Goal: Task Accomplishment & Management: Manage account settings

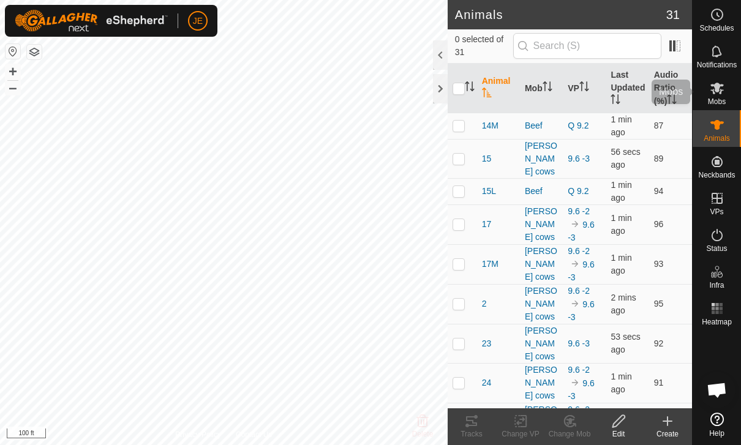
click at [725, 91] on es-mob-svg-icon at bounding box center [717, 88] width 22 height 20
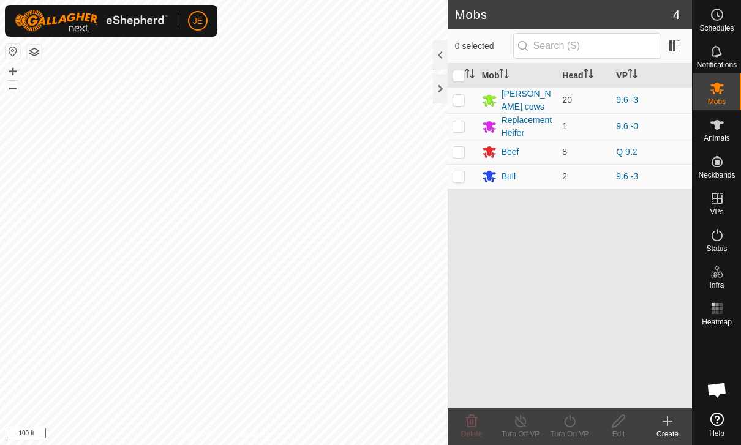
click at [458, 124] on p-checkbox at bounding box center [459, 126] width 12 height 10
checkbox input "true"
click at [567, 123] on span "1" at bounding box center [564, 126] width 5 height 10
click at [517, 119] on div "Replacement Heifer" at bounding box center [527, 127] width 51 height 26
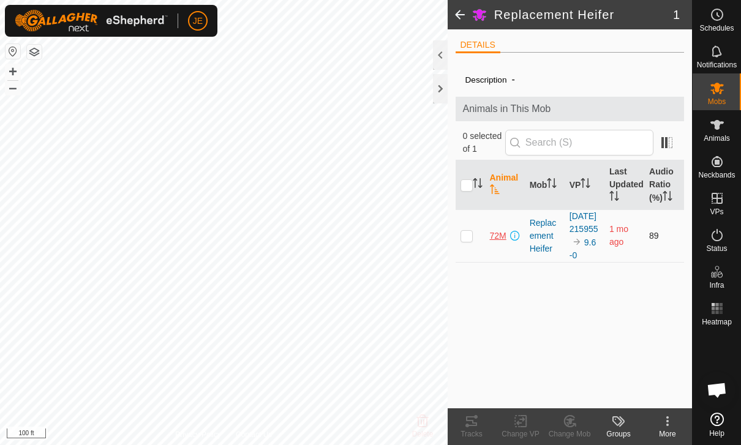
click at [504, 240] on span "72M" at bounding box center [498, 236] width 17 height 13
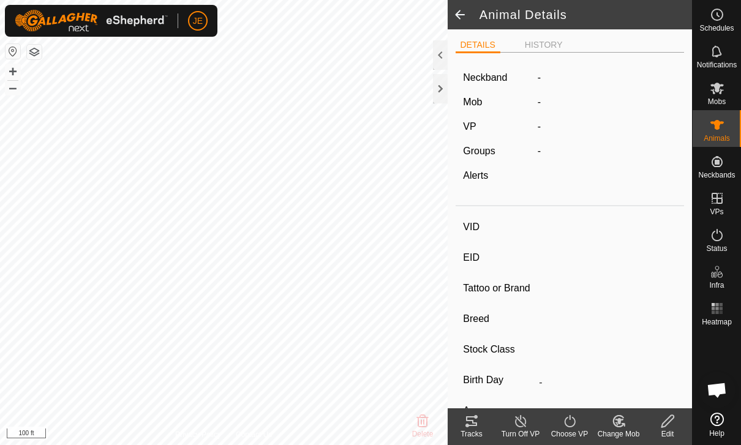
type input "72M"
type input "-"
type input "Heifer"
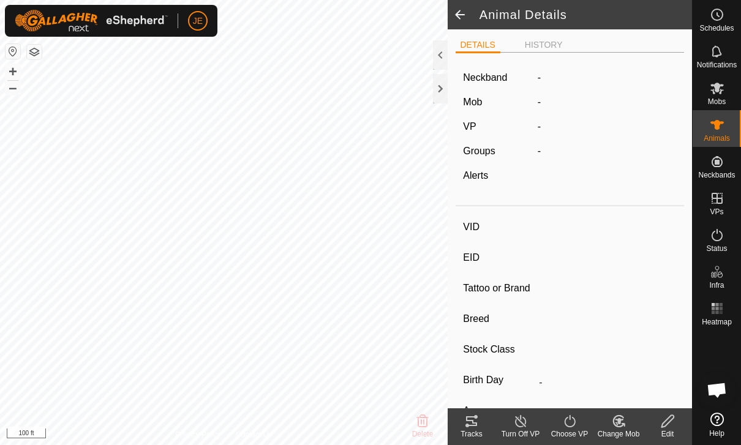
type input "02/2024"
type input "1 year 6 months"
type input "-"
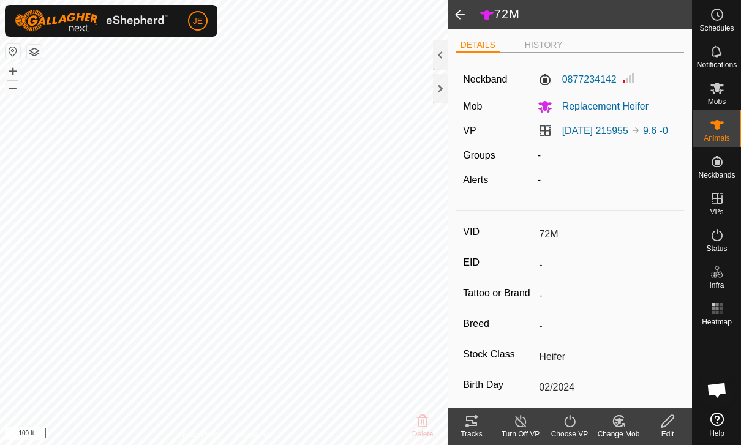
click at [531, 422] on turn-off-svg-icon at bounding box center [520, 421] width 49 height 15
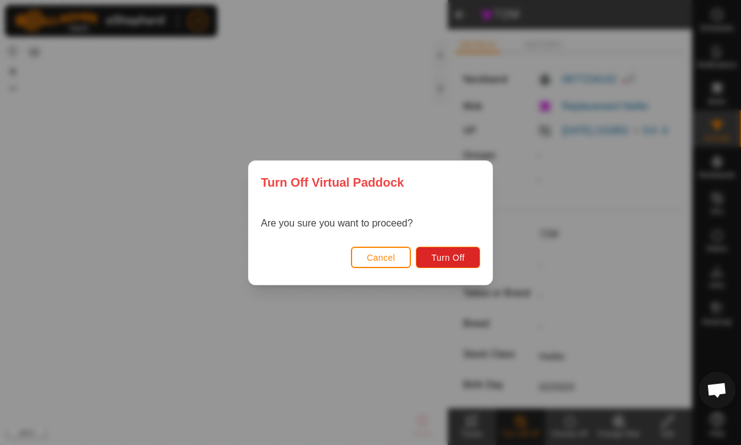
click at [382, 253] on span "Cancel" at bounding box center [381, 258] width 29 height 10
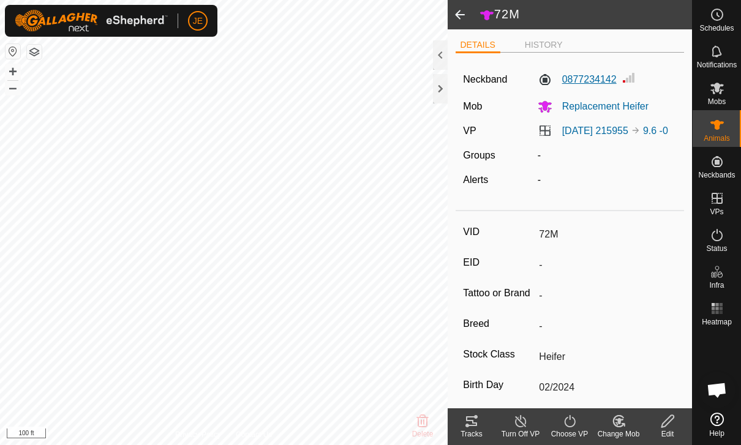
click at [590, 78] on label "0877234142" at bounding box center [577, 79] width 79 height 15
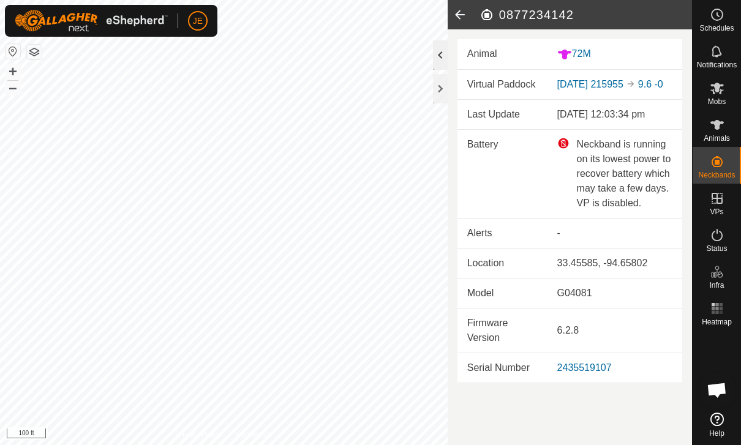
click at [447, 49] on div at bounding box center [440, 54] width 15 height 29
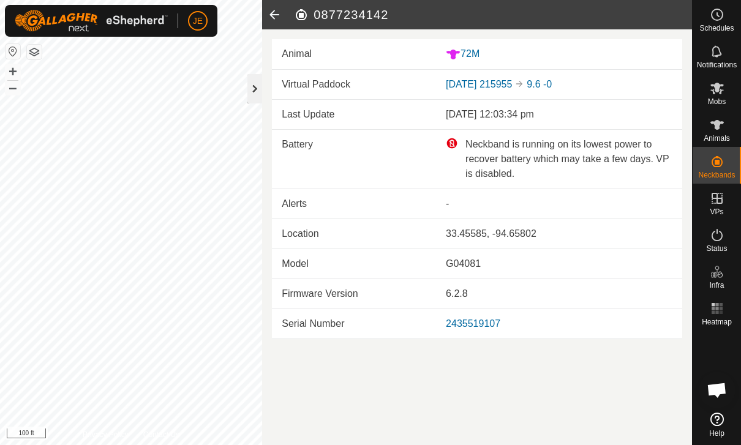
click at [262, 78] on div at bounding box center [255, 88] width 15 height 29
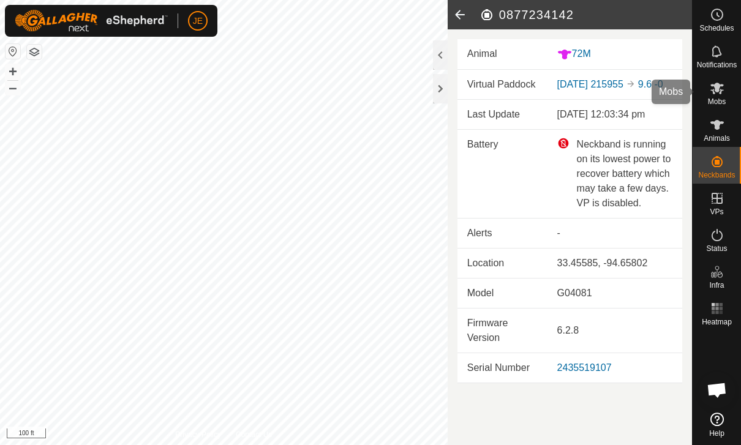
click at [725, 88] on es-mob-svg-icon at bounding box center [717, 88] width 22 height 20
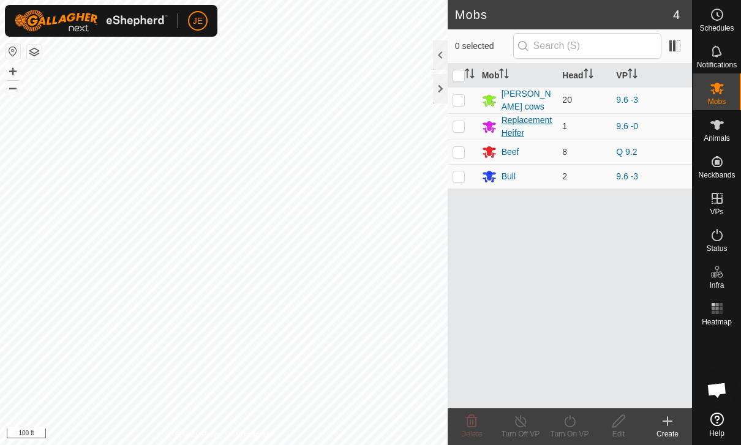
click at [518, 122] on div "Replacement Heifer" at bounding box center [527, 127] width 51 height 26
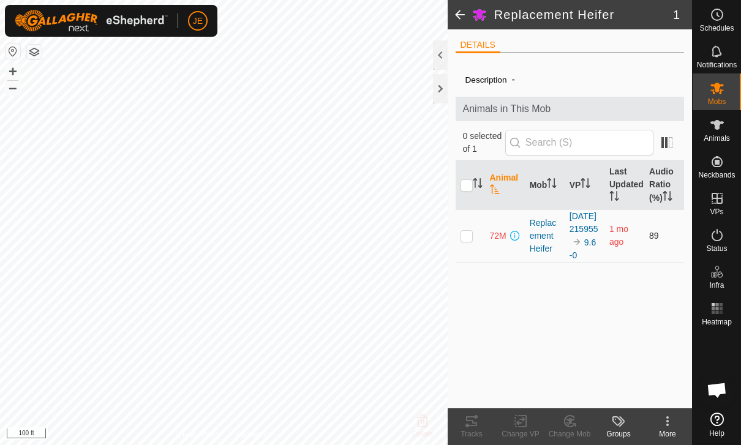
click at [466, 241] on p-checkbox at bounding box center [467, 236] width 12 height 10
checkbox input "true"
click at [501, 236] on span "72M" at bounding box center [498, 236] width 17 height 13
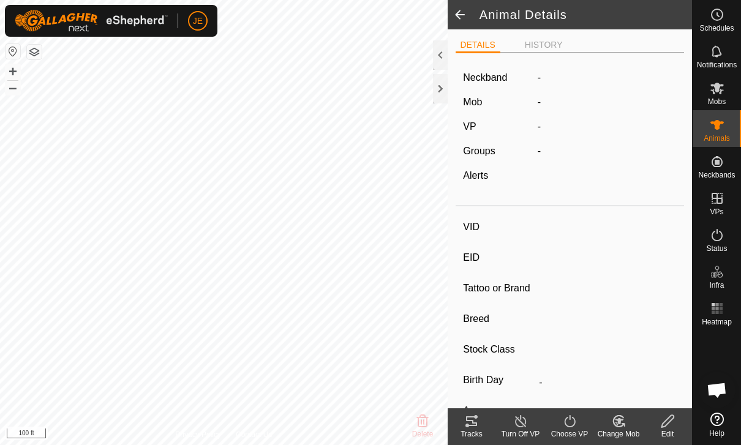
type input "72M"
type input "-"
type input "Heifer"
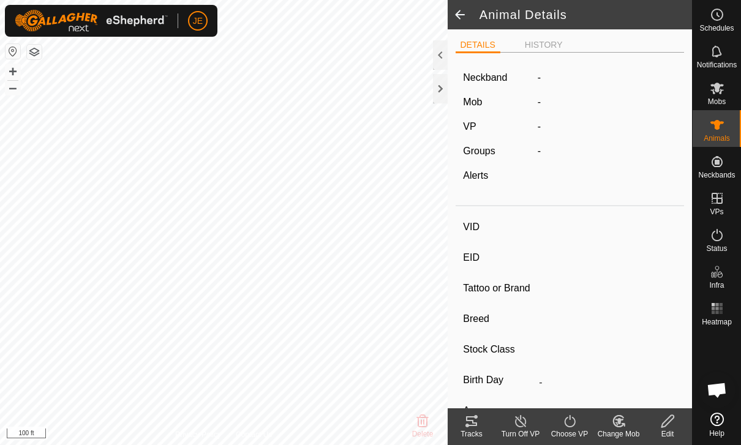
type input "02/2024"
type input "1 year 6 months"
type input "-"
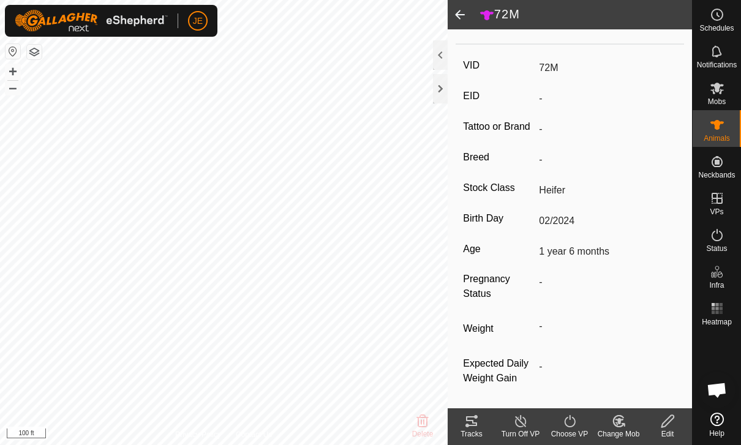
scroll to position [192, 0]
click at [524, 426] on line at bounding box center [521, 422] width 10 height 10
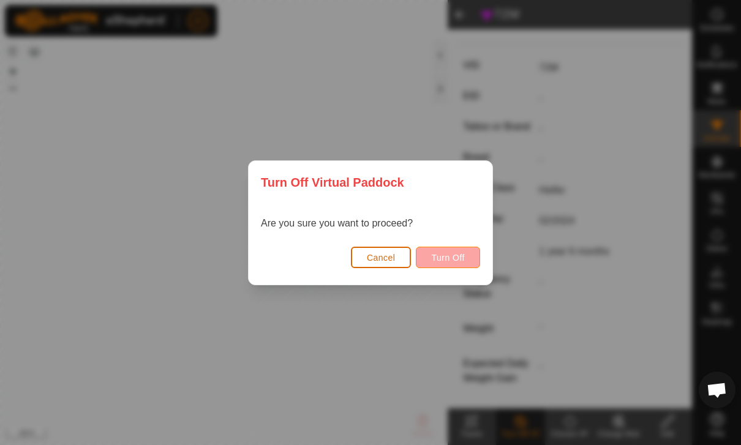
click at [471, 251] on button "Turn Off" at bounding box center [448, 257] width 64 height 21
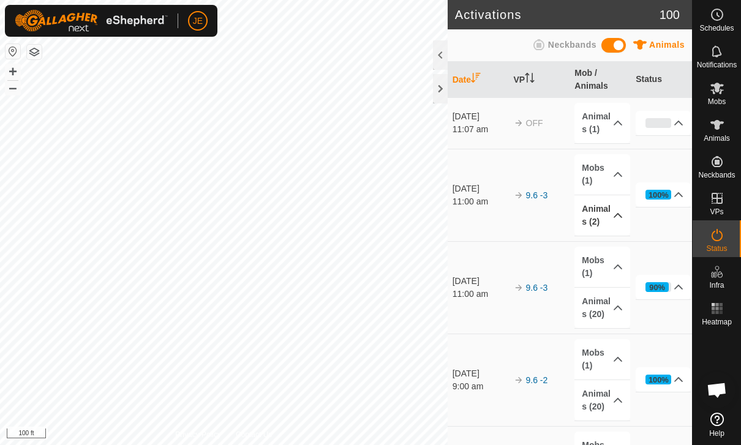
click at [617, 217] on icon at bounding box center [618, 216] width 10 height 10
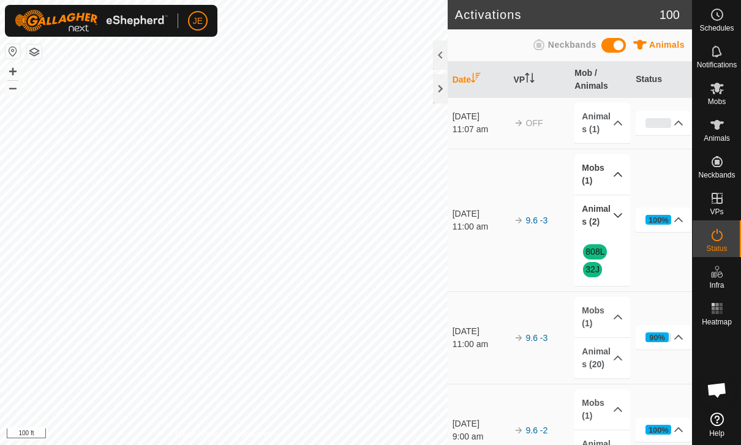
click at [616, 174] on icon at bounding box center [618, 174] width 9 height 5
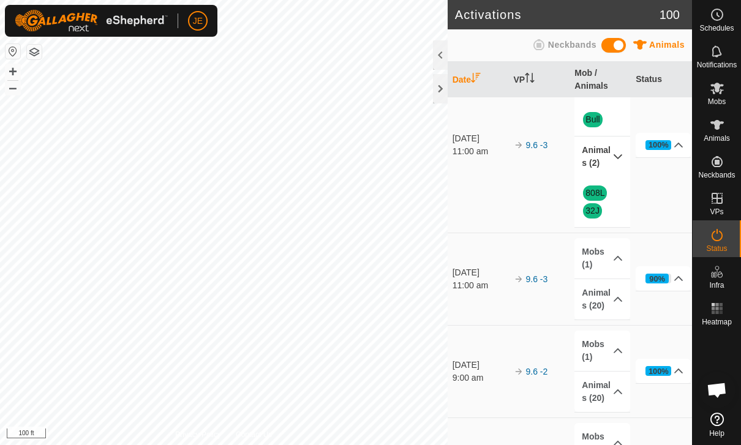
scroll to position [96, 0]
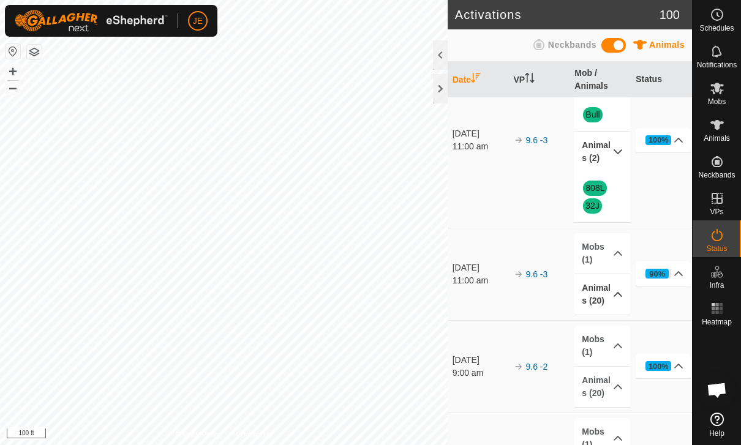
click at [616, 298] on icon at bounding box center [618, 295] width 10 height 10
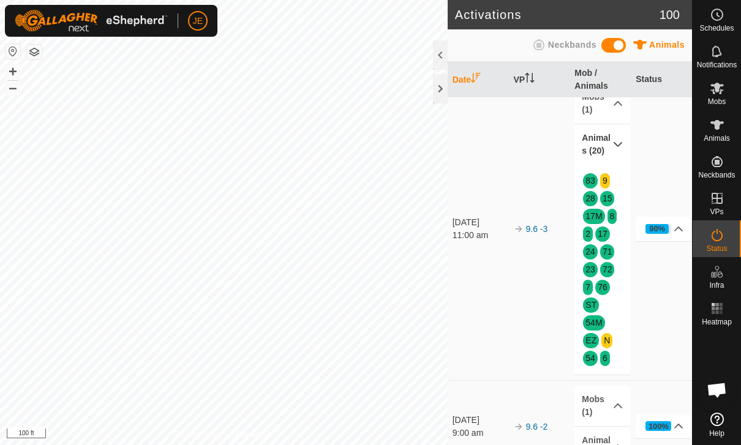
scroll to position [240, 0]
